Goal: Information Seeking & Learning: Compare options

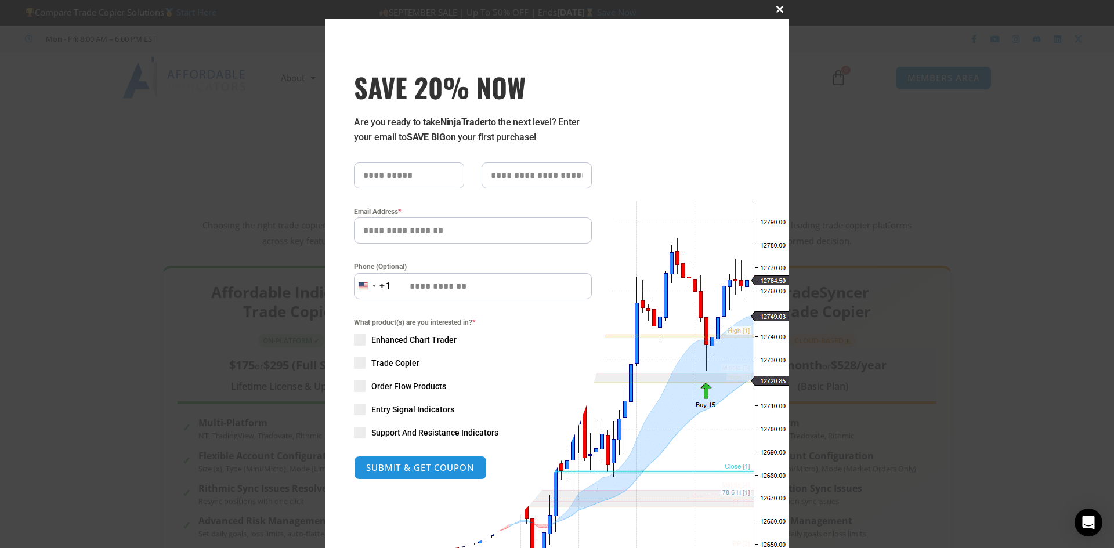
click at [777, 5] on button "Close this module" at bounding box center [779, 9] width 19 height 19
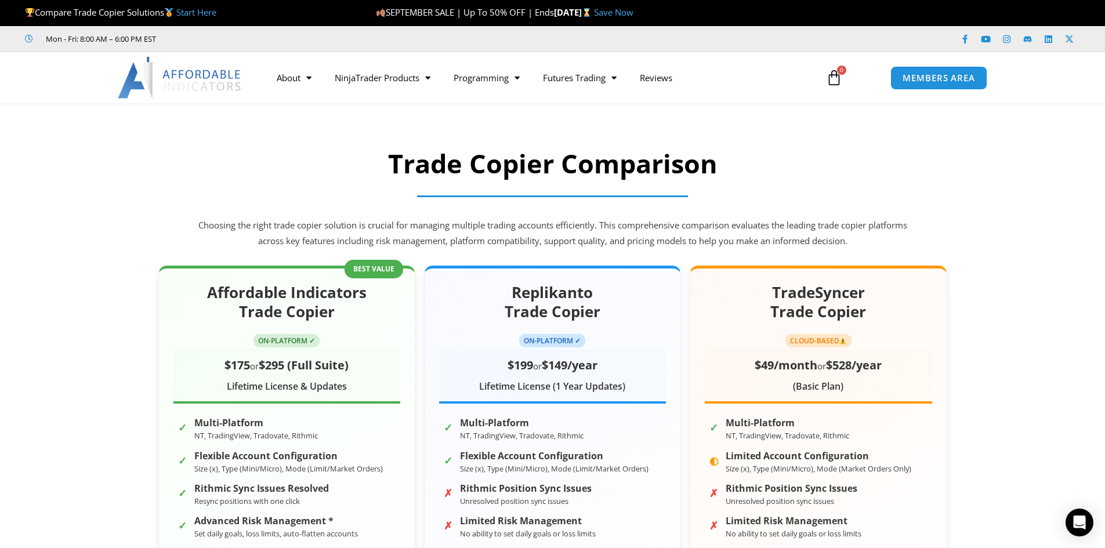
click at [51, 272] on section "Affordable Indicators Trade Copier ON-PLATFORM ✓ $175 or $295 (Full Suite) Life…" at bounding box center [552, 513] width 1105 height 531
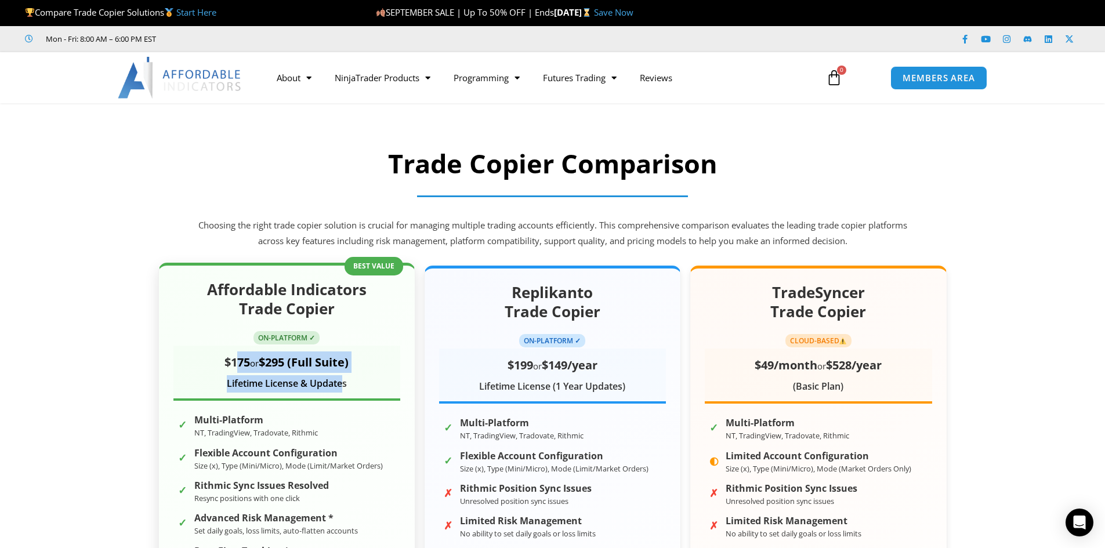
drag, startPoint x: 237, startPoint y: 363, endPoint x: 344, endPoint y: 387, distance: 109.6
click at [344, 387] on div "$175 or $295 (Full Suite) Lifetime License & Updates" at bounding box center [286, 373] width 227 height 55
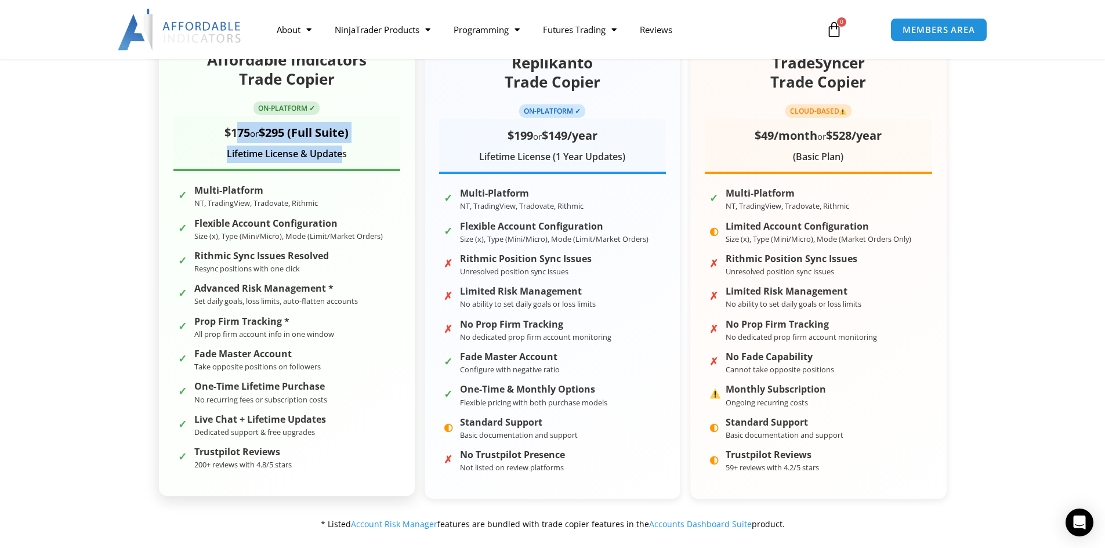
scroll to position [232, 0]
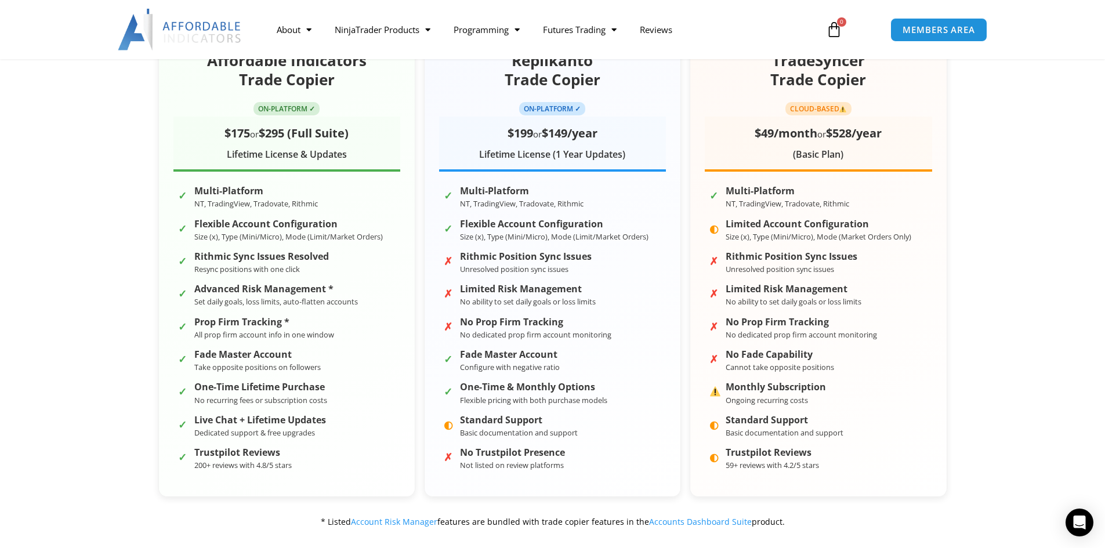
click at [96, 345] on section "Affordable Indicators Trade Copier ON-PLATFORM ✓ $175 or $295 (Full Suite) Life…" at bounding box center [552, 281] width 1105 height 531
